Goal: Transaction & Acquisition: Purchase product/service

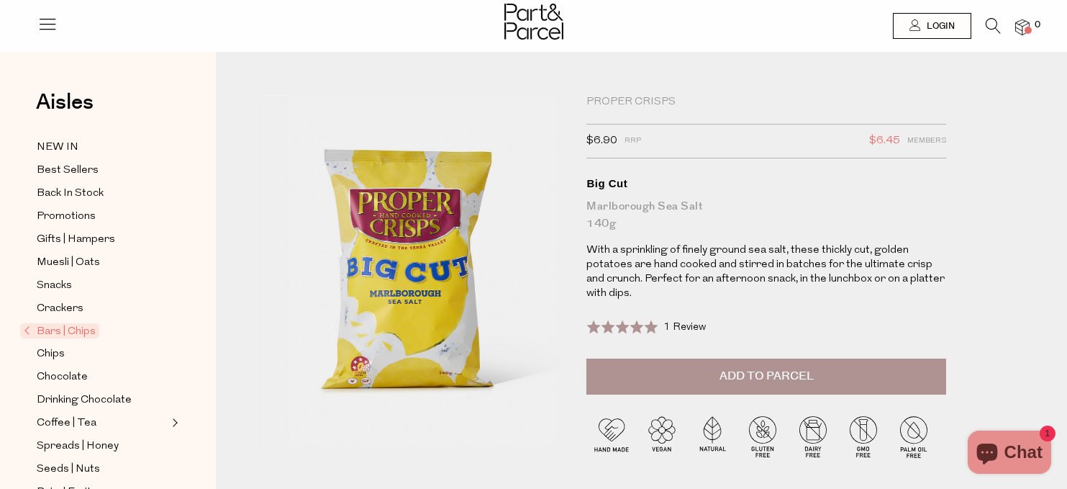
click at [963, 221] on div "Proper Crisps $6.90 RRP $6.45 Members Available: In Stock Big Cut Marlborough S…" at bounding box center [773, 290] width 394 height 390
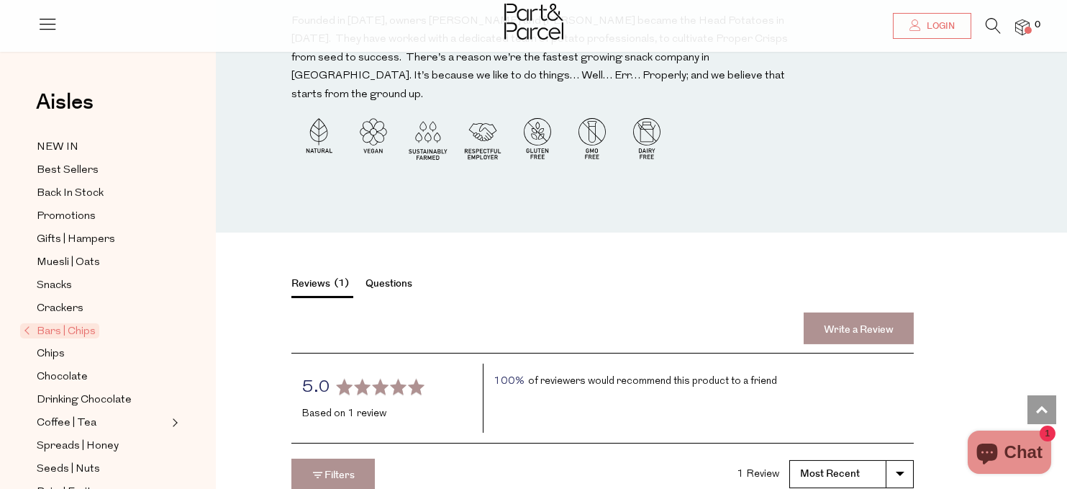
scroll to position [1669, 0]
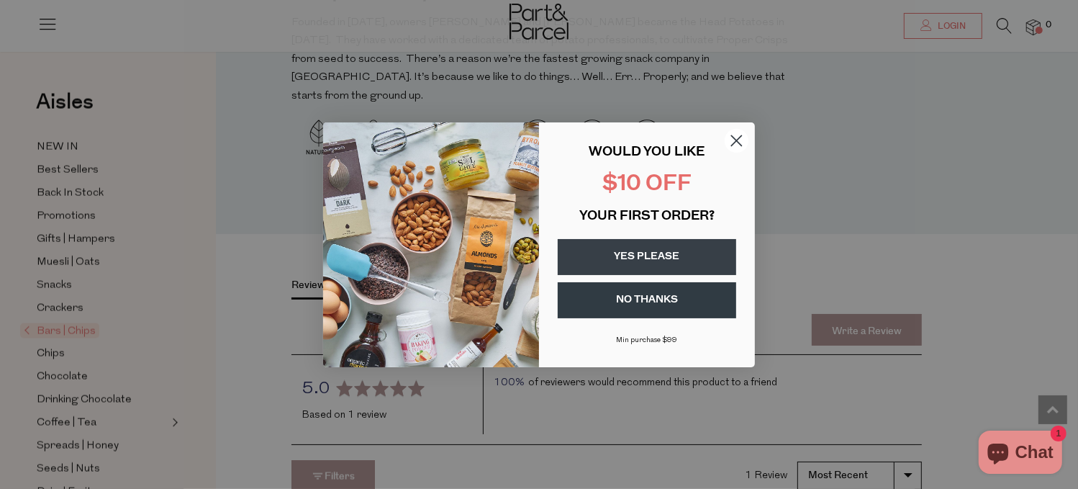
drag, startPoint x: 735, startPoint y: 138, endPoint x: 929, endPoint y: 238, distance: 218.5
click at [735, 138] on icon "Close dialog" at bounding box center [737, 140] width 10 height 10
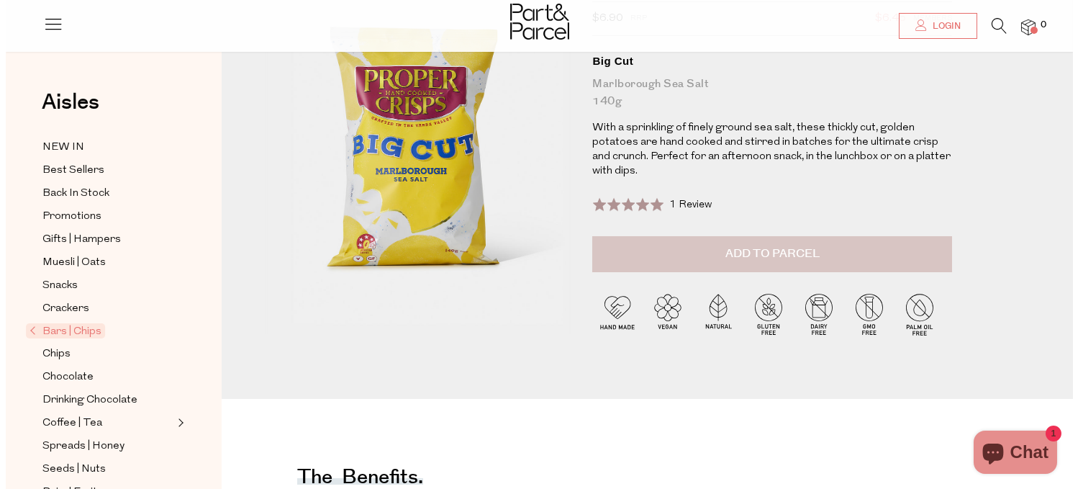
scroll to position [0, 0]
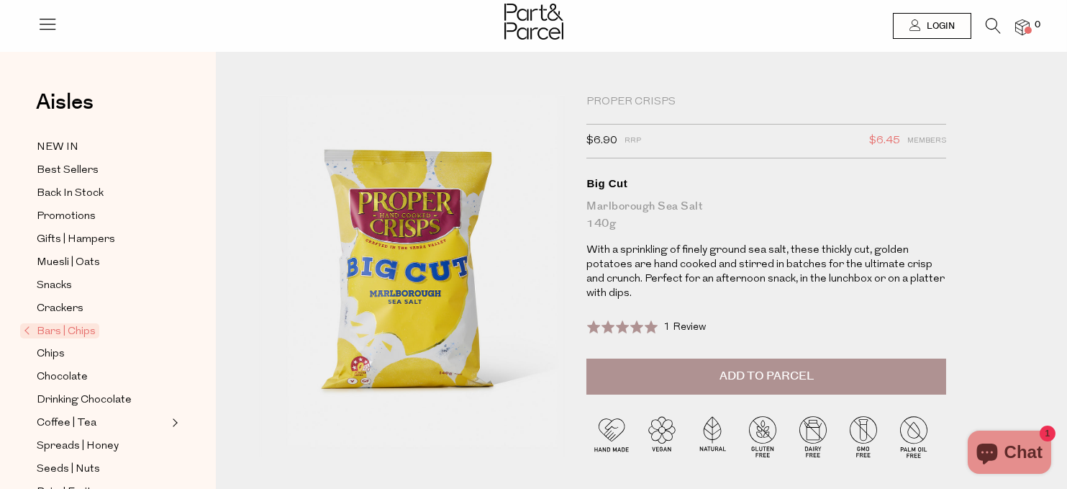
click at [801, 361] on button "Add to Parcel" at bounding box center [766, 376] width 360 height 36
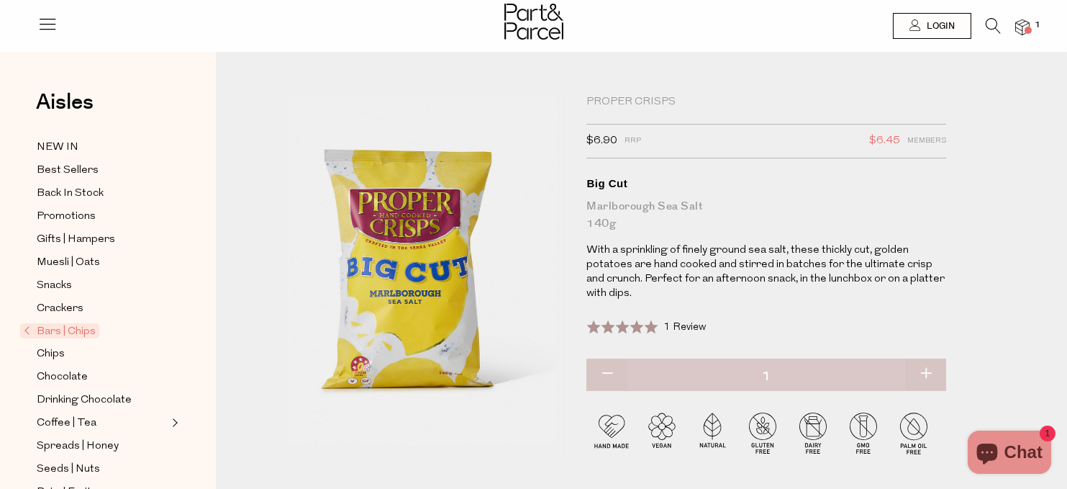
click at [926, 374] on button "button" at bounding box center [925, 374] width 41 height 32
type input "2"
click at [925, 374] on button "button" at bounding box center [925, 374] width 41 height 32
type input "3"
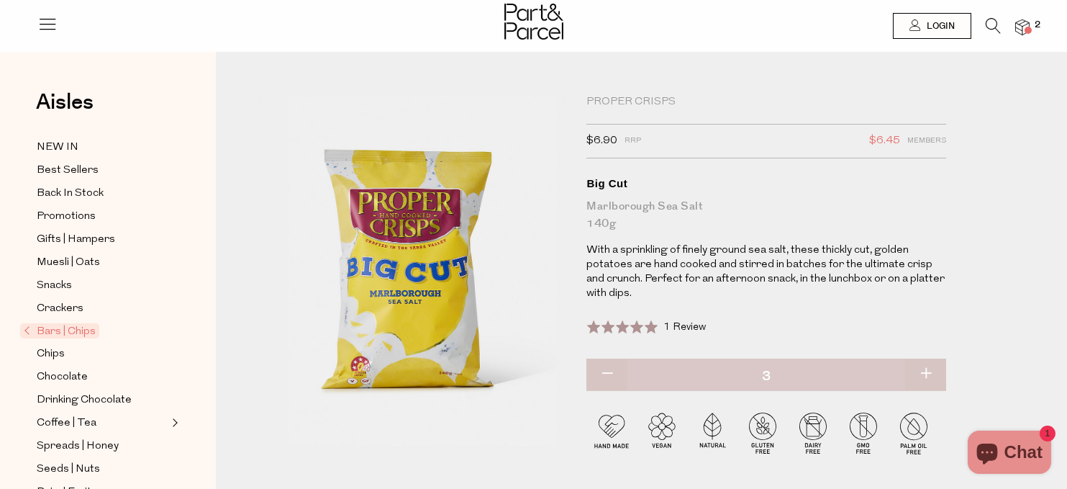
type input "3"
click at [925, 376] on button "button" at bounding box center [925, 374] width 41 height 32
type input "4"
click at [925, 372] on button "button" at bounding box center [925, 374] width 41 height 32
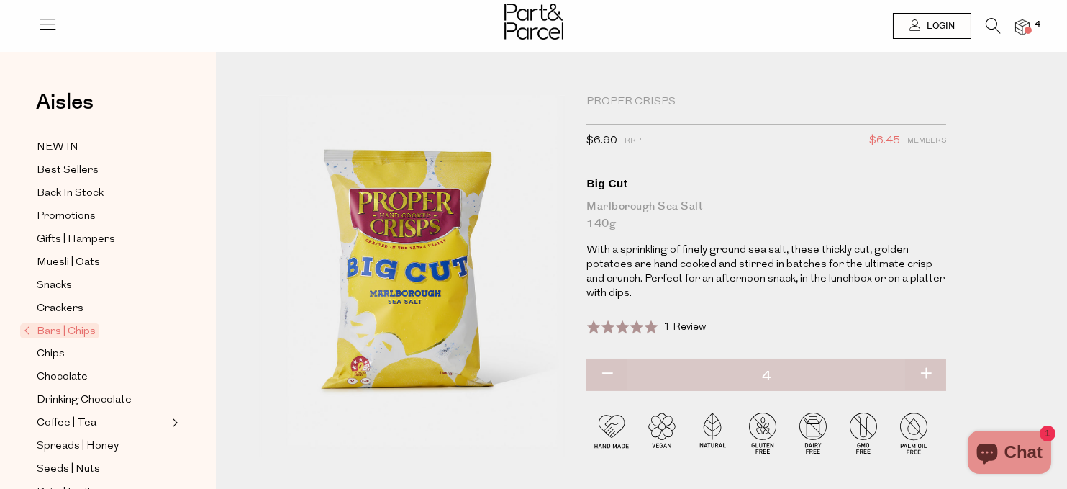
type input "5"
click at [927, 371] on button "button" at bounding box center [925, 374] width 41 height 32
type input "6"
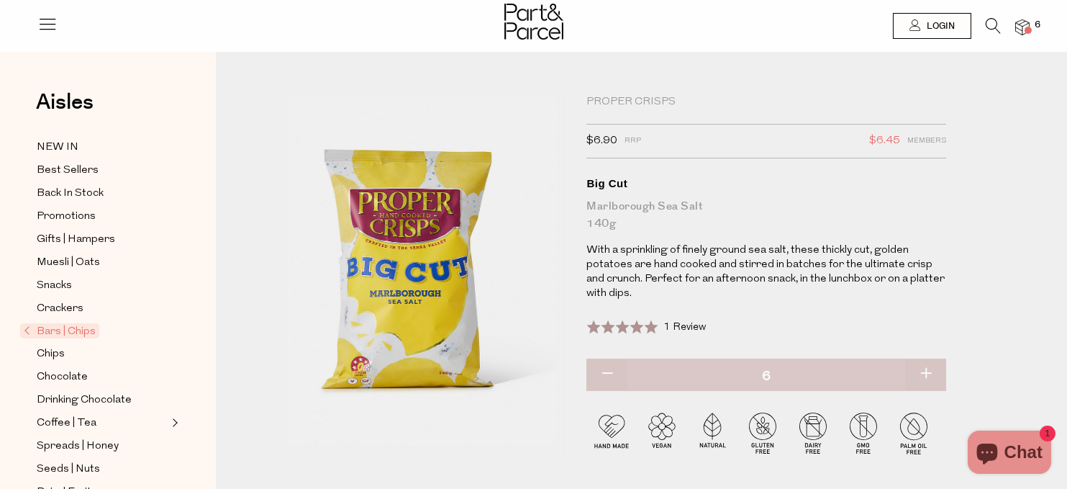
click at [930, 370] on button "button" at bounding box center [925, 374] width 41 height 32
type input "7"
click at [931, 368] on button "button" at bounding box center [925, 374] width 41 height 32
type input "8"
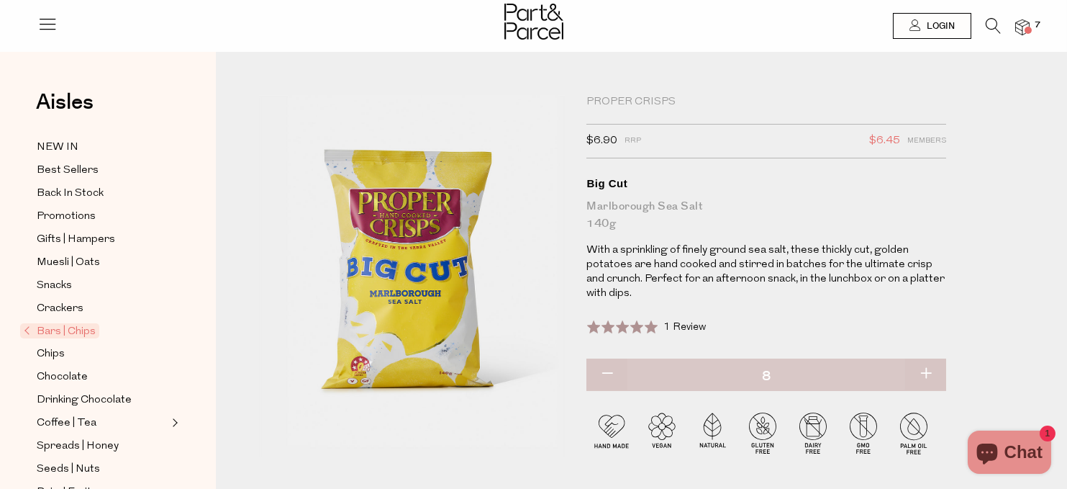
type input "8"
click at [925, 368] on button "button" at bounding box center [925, 374] width 41 height 32
type input "9"
click at [925, 368] on button "button" at bounding box center [925, 374] width 41 height 32
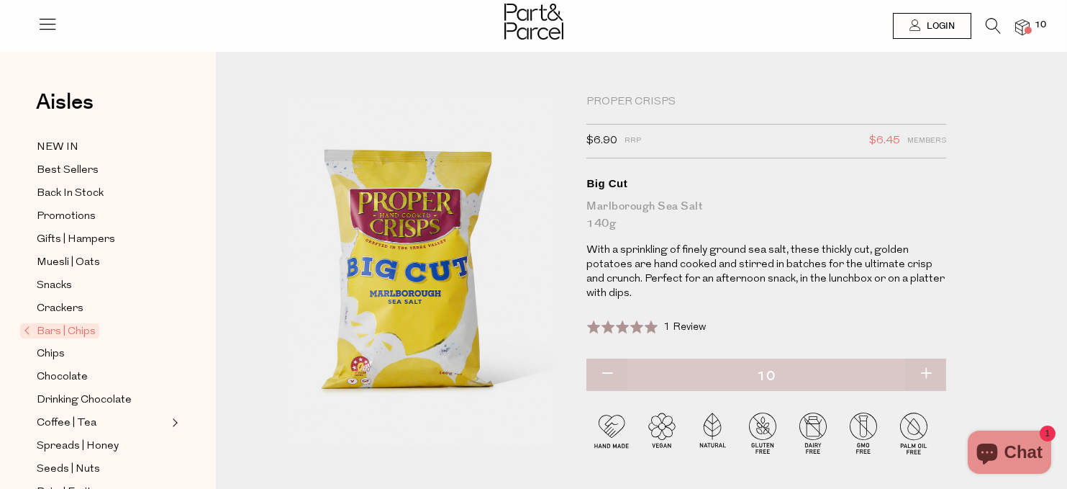
click at [923, 368] on button "button" at bounding box center [925, 374] width 41 height 32
type input "11"
click at [923, 368] on button "button" at bounding box center [925, 374] width 41 height 32
type input "12"
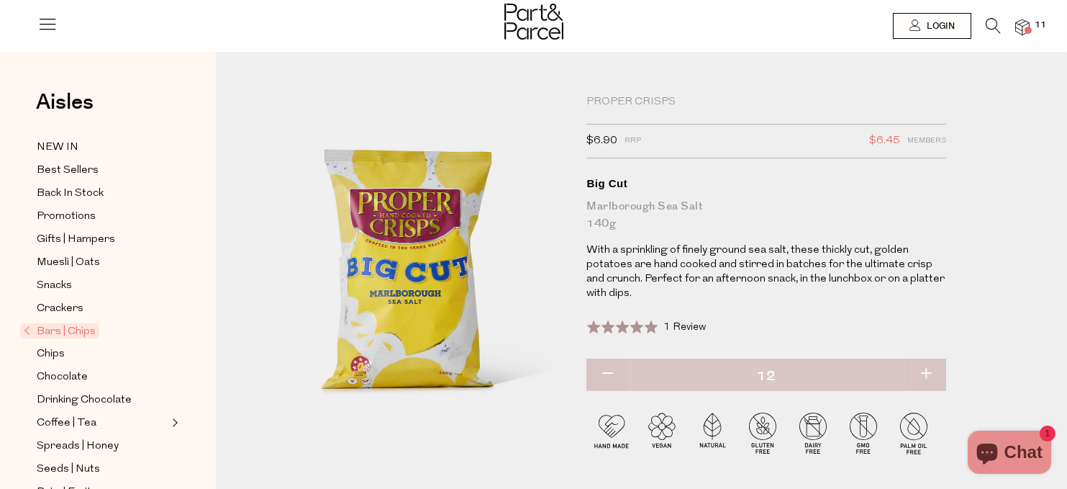
type input "12"
click at [1026, 30] on span at bounding box center [1028, 30] width 7 height 7
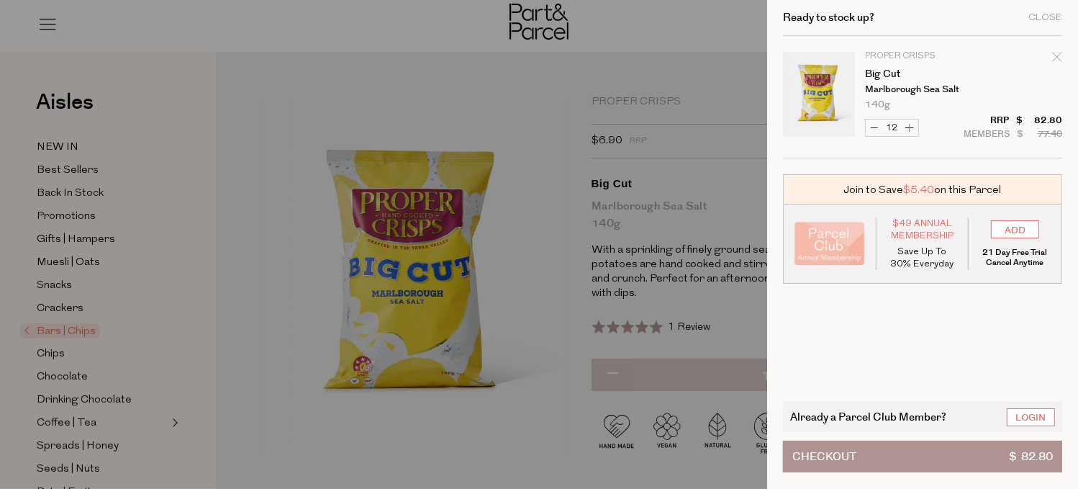
click at [1056, 47] on tbody "Proper Crisps Big Cut Marlborough Sea Salt 140g Only 82 Available Decrease Big …" at bounding box center [922, 97] width 279 height 122
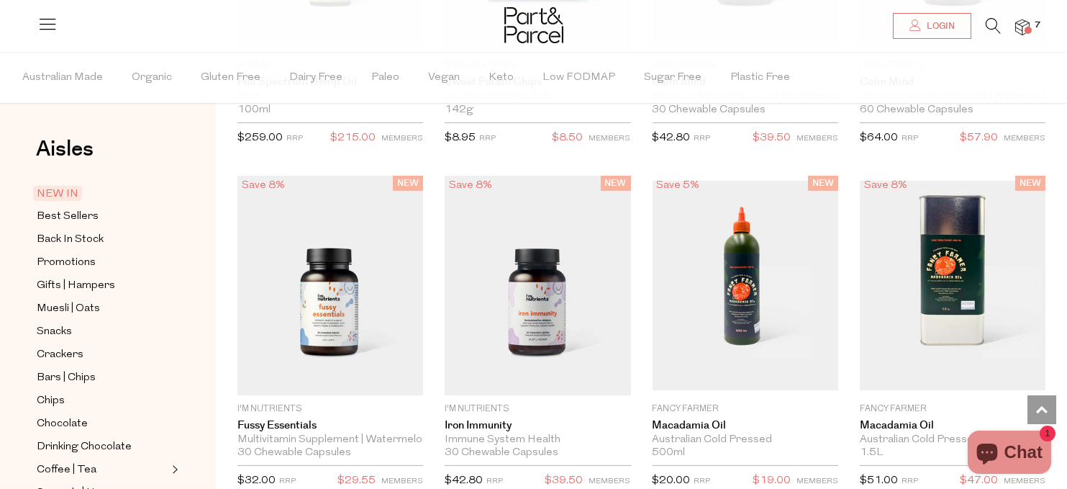
scroll to position [2771, 0]
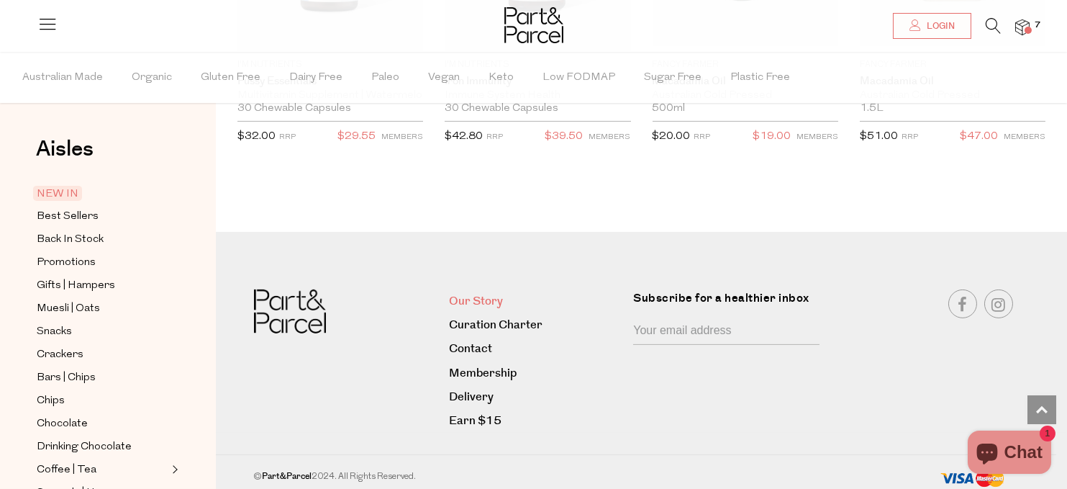
click at [486, 296] on link "Our Story" at bounding box center [535, 300] width 173 height 19
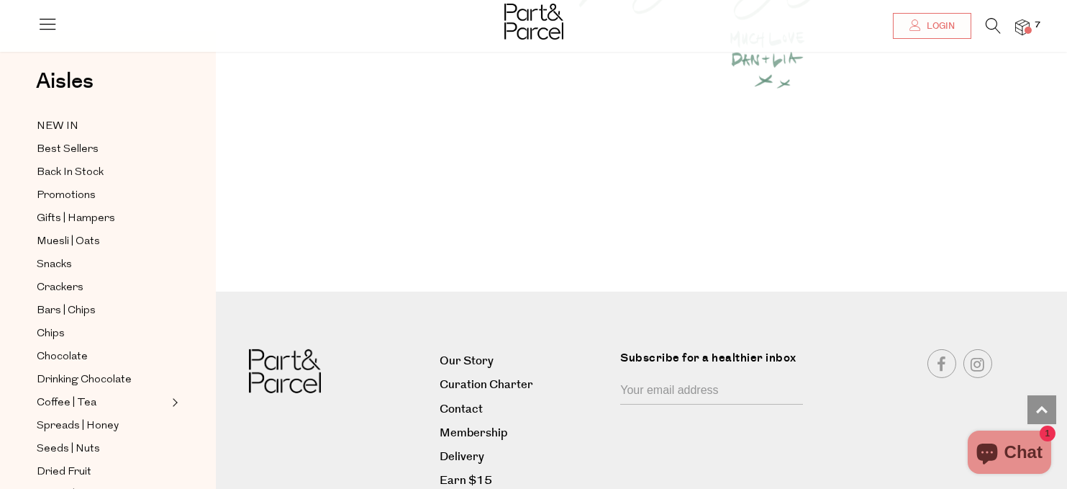
scroll to position [2045, 0]
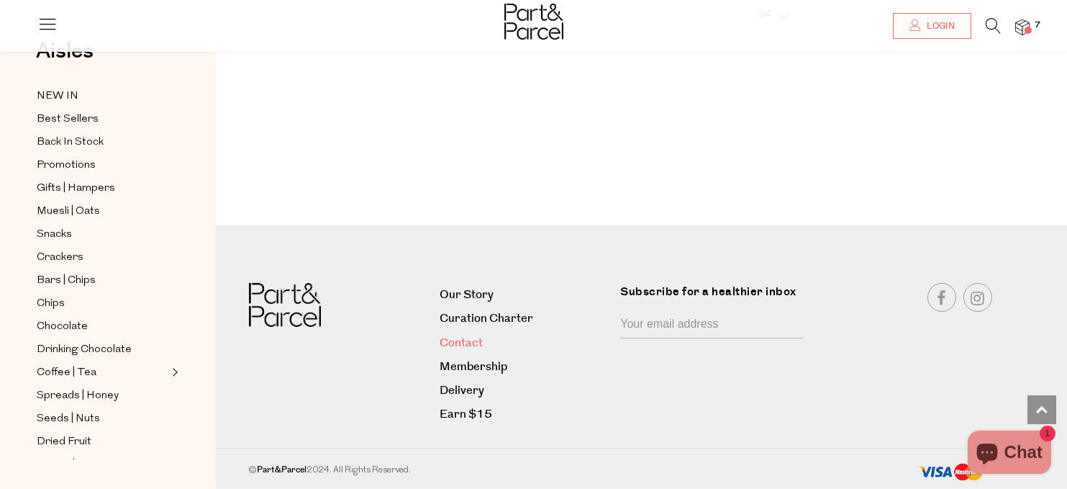
click at [471, 345] on link "Contact" at bounding box center [525, 342] width 170 height 19
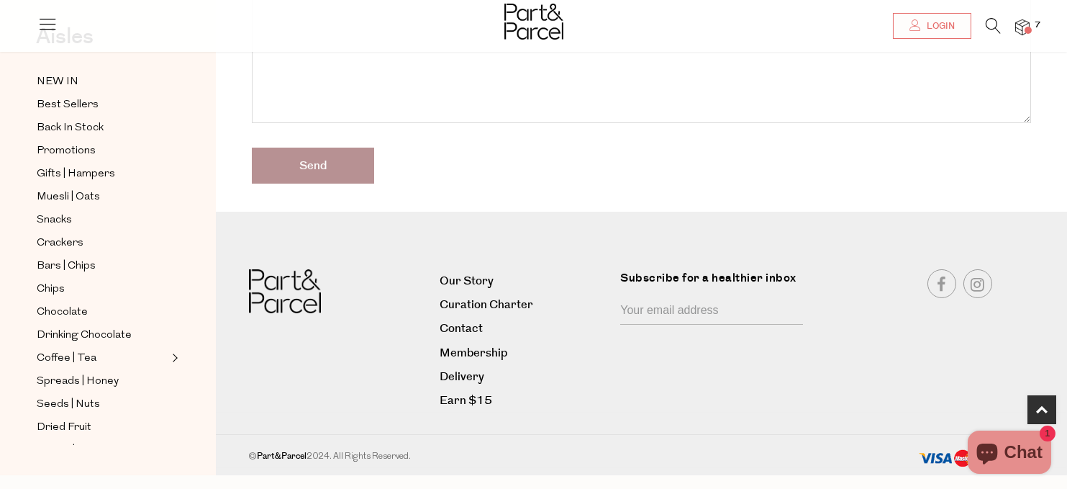
scroll to position [553, 0]
